Goal: Transaction & Acquisition: Purchase product/service

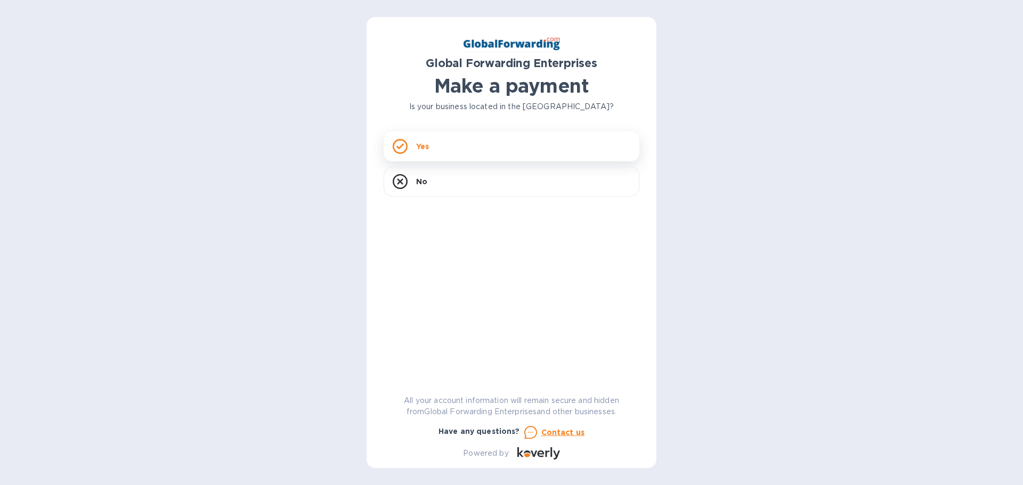
click at [445, 151] on div "Yes" at bounding box center [511, 147] width 256 height 30
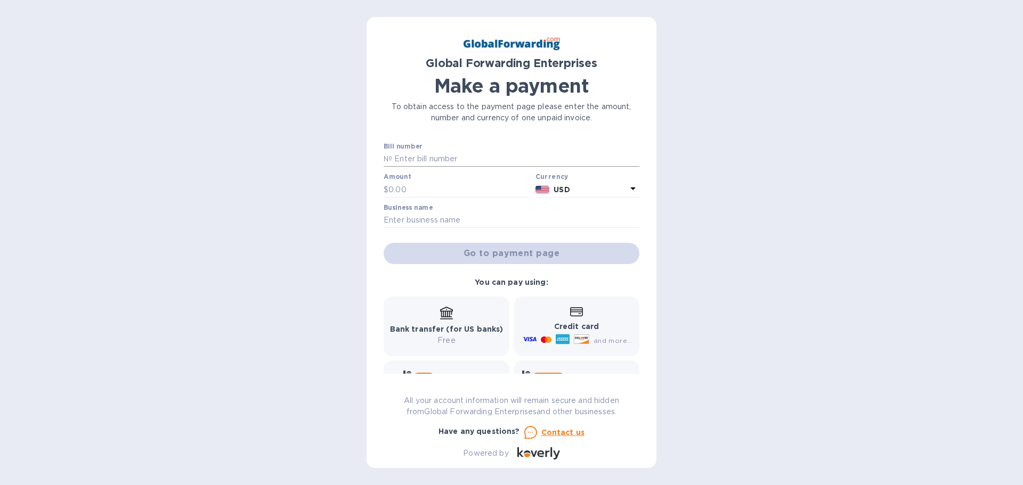
click at [461, 160] on input "text" at bounding box center [515, 159] width 247 height 16
click at [465, 193] on input "text" at bounding box center [459, 190] width 143 height 16
type input "1,050"
click at [455, 154] on input "text" at bounding box center [515, 159] width 247 height 16
type input "30415931"
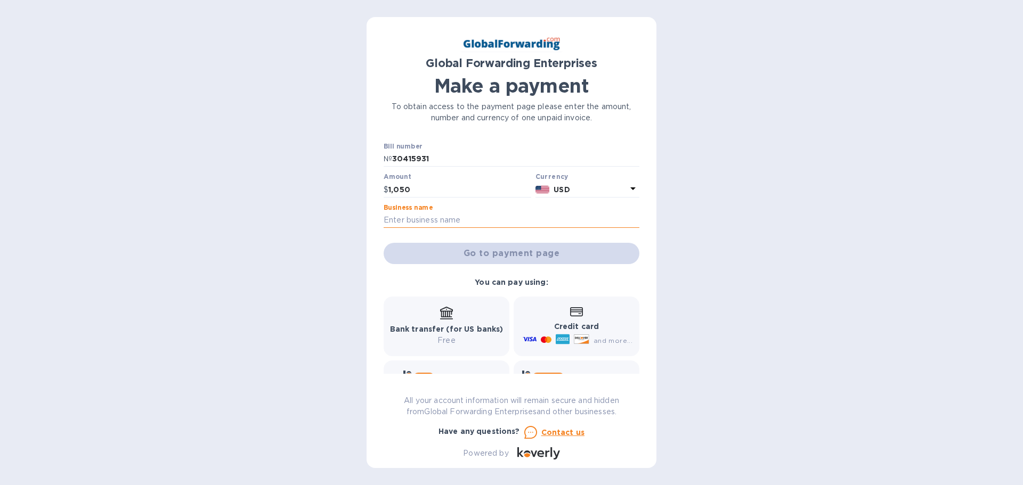
click at [461, 224] on input "text" at bounding box center [511, 221] width 256 height 16
type input "Aleco Furniture LTD"
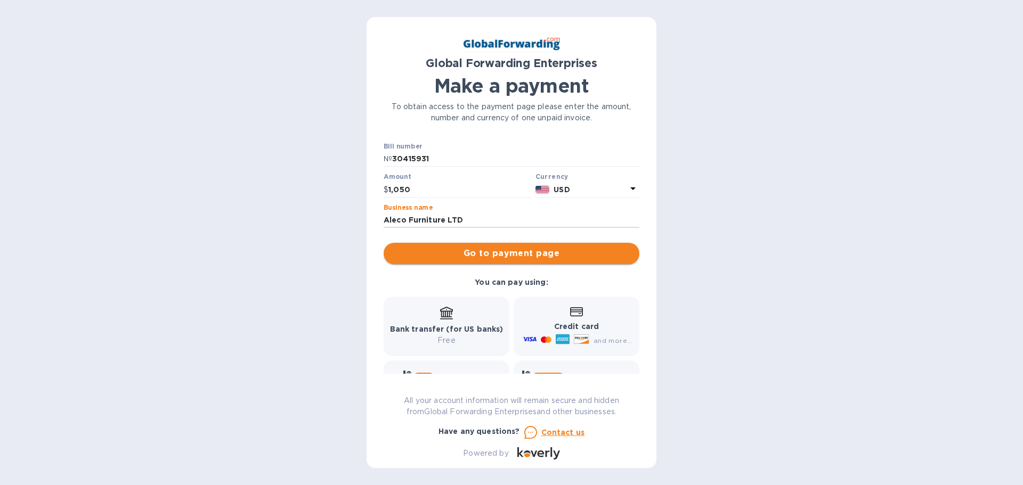
click at [500, 251] on span "Go to payment page" at bounding box center [511, 253] width 239 height 13
